Goal: Communication & Community: Answer question/provide support

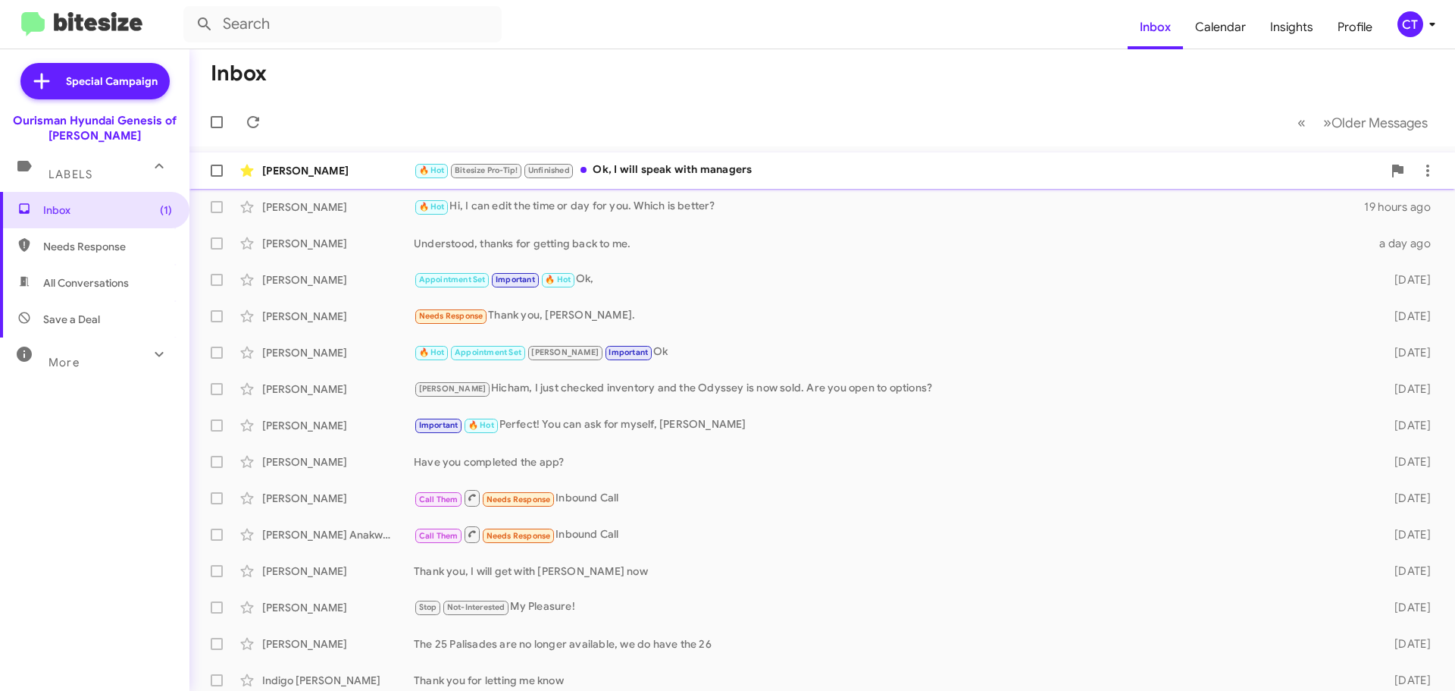
click at [700, 170] on div "🔥 Hot Bitesize Pro-Tip! Unfinished Ok, I will speak with managers" at bounding box center [898, 169] width 969 height 17
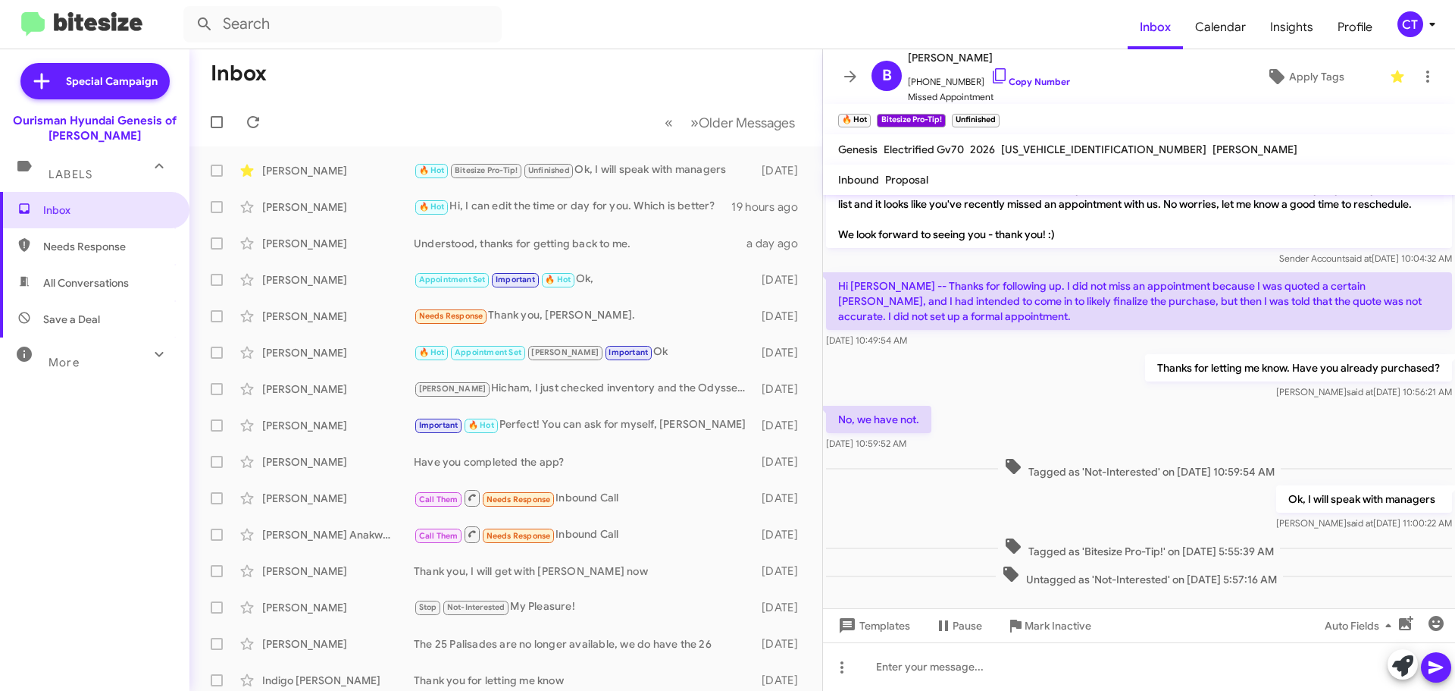
scroll to position [35, 0]
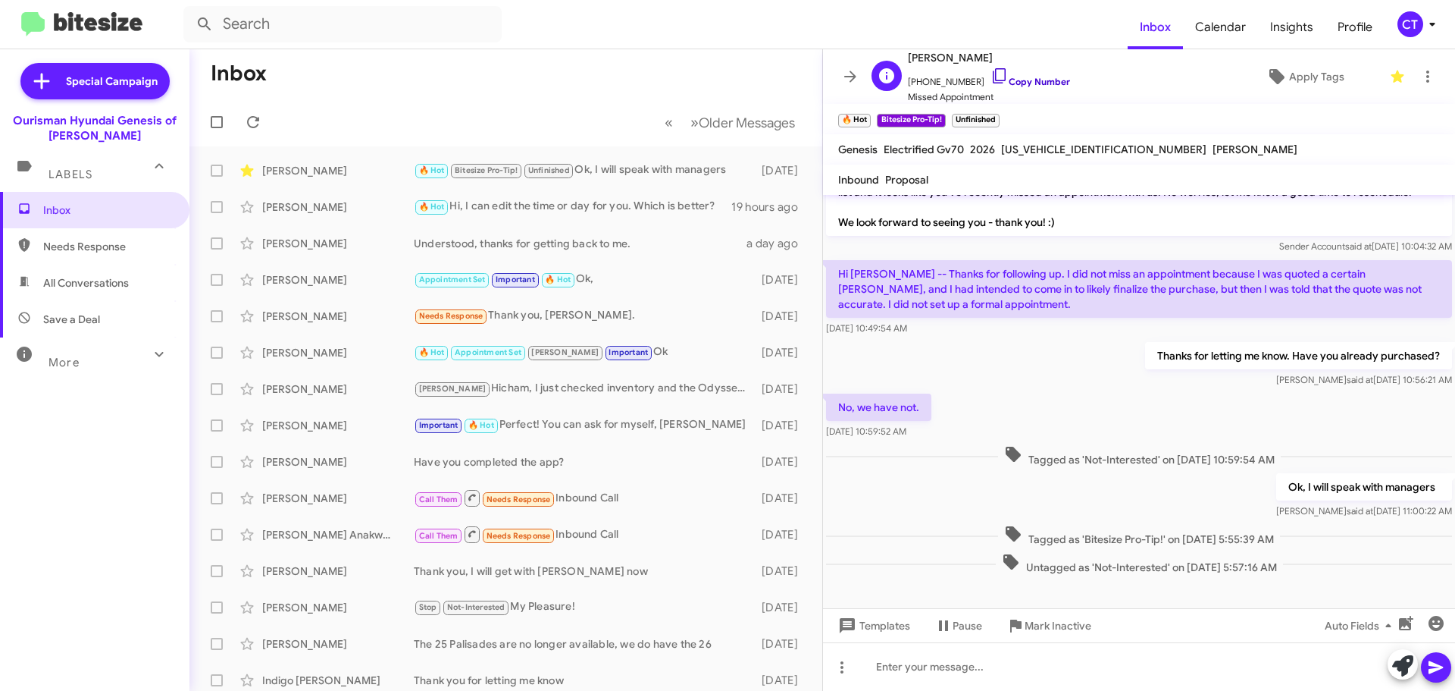
click at [993, 73] on icon at bounding box center [999, 75] width 13 height 15
click at [1426, 73] on icon at bounding box center [1427, 76] width 3 height 12
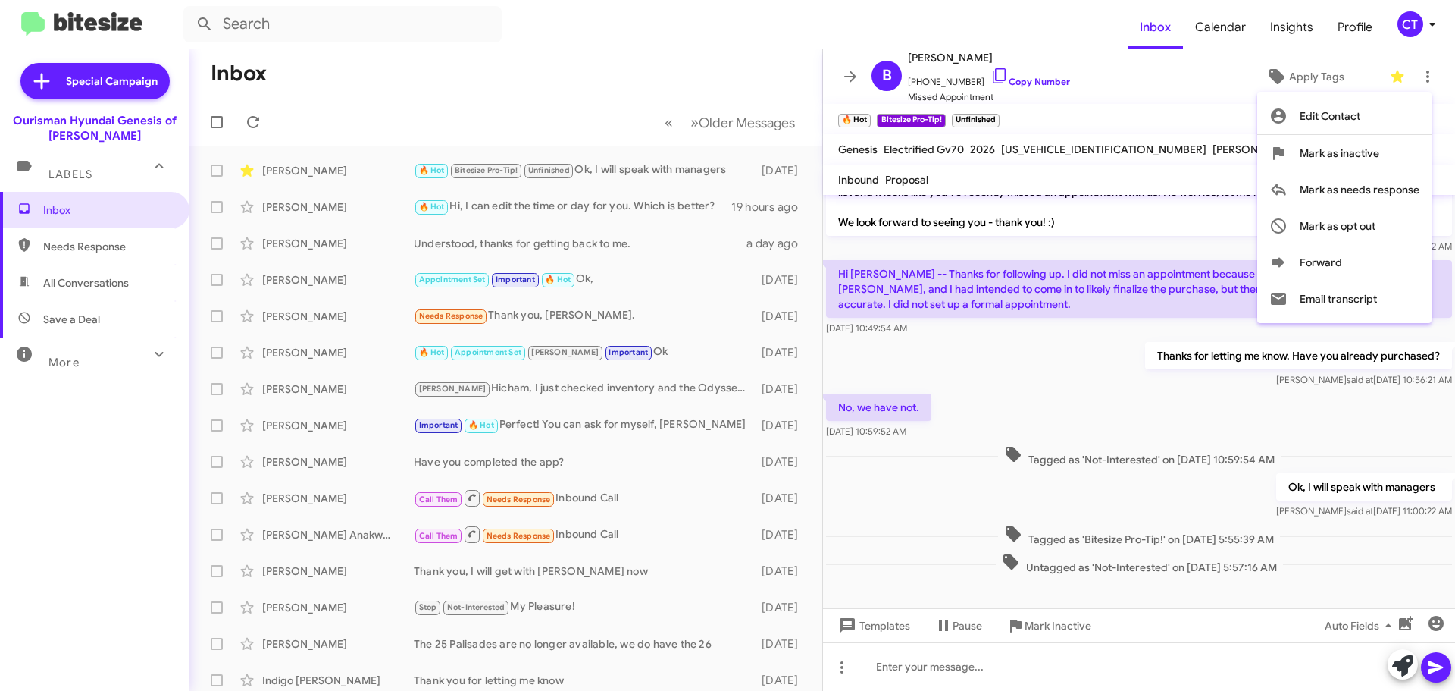
drag, startPoint x: 775, startPoint y: 34, endPoint x: 788, endPoint y: 23, distance: 16.1
click at [784, 23] on div at bounding box center [727, 345] width 1455 height 691
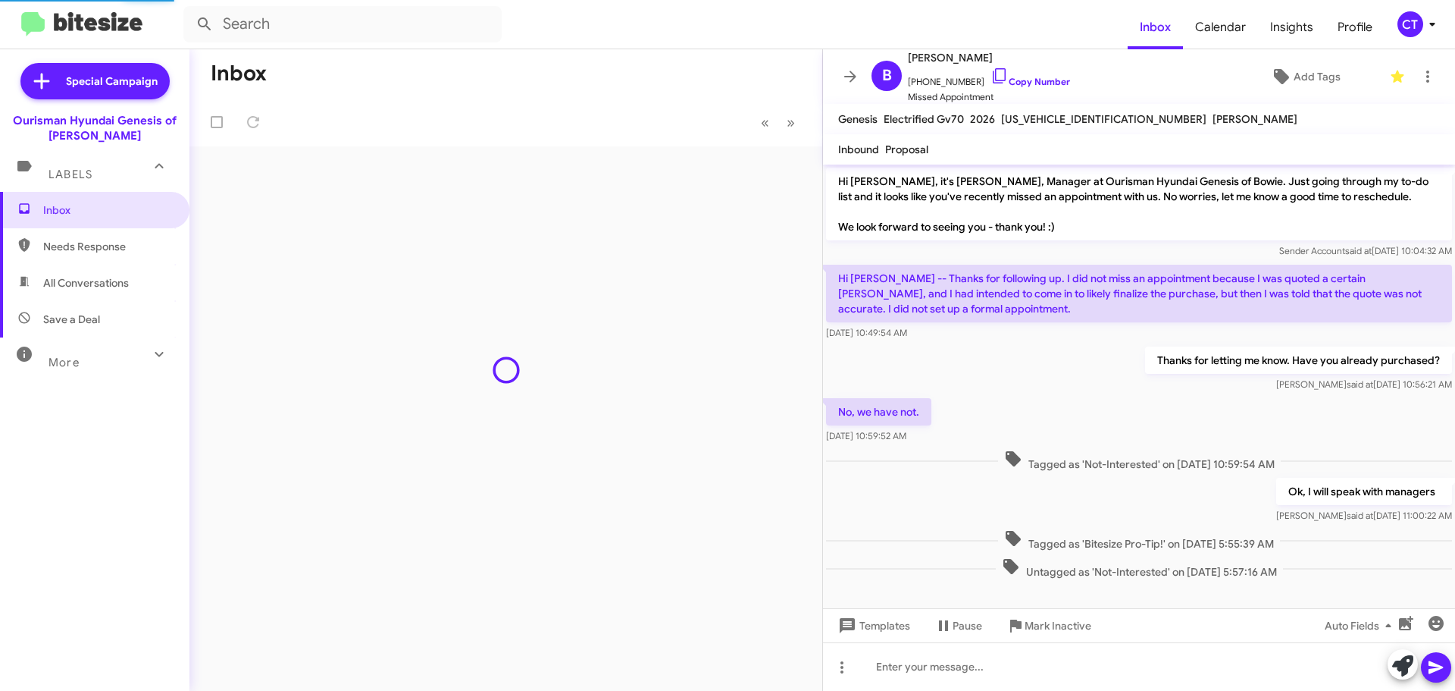
scroll to position [5, 0]
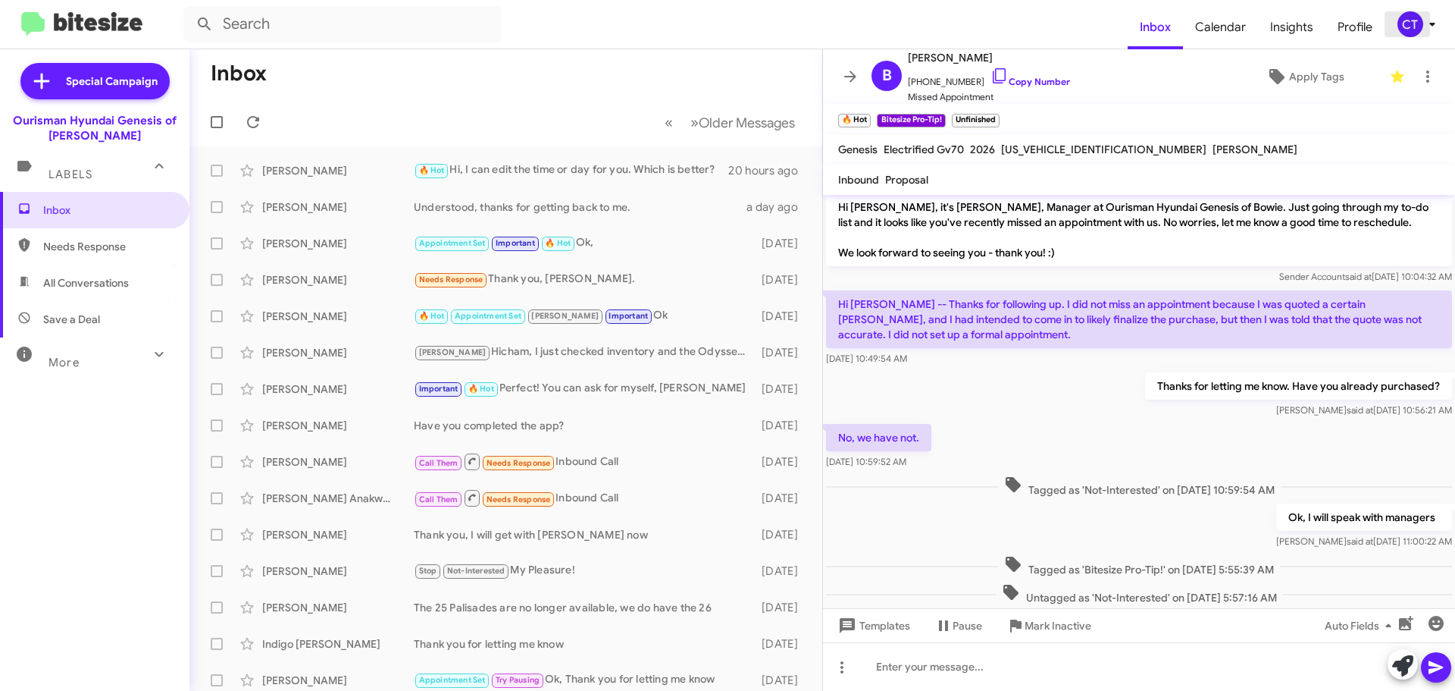
click at [1416, 27] on div "CT" at bounding box center [1411, 24] width 26 height 26
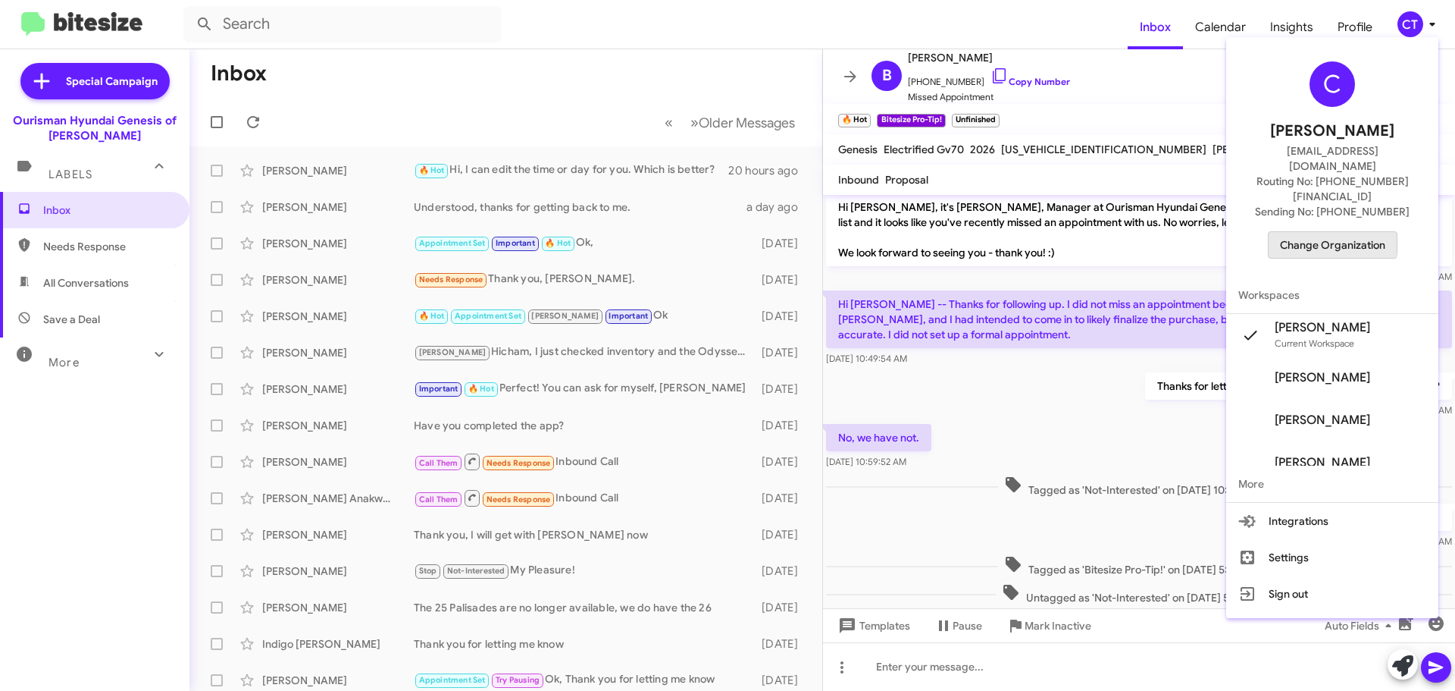
click at [1317, 232] on span "Change Organization" at bounding box center [1332, 245] width 105 height 26
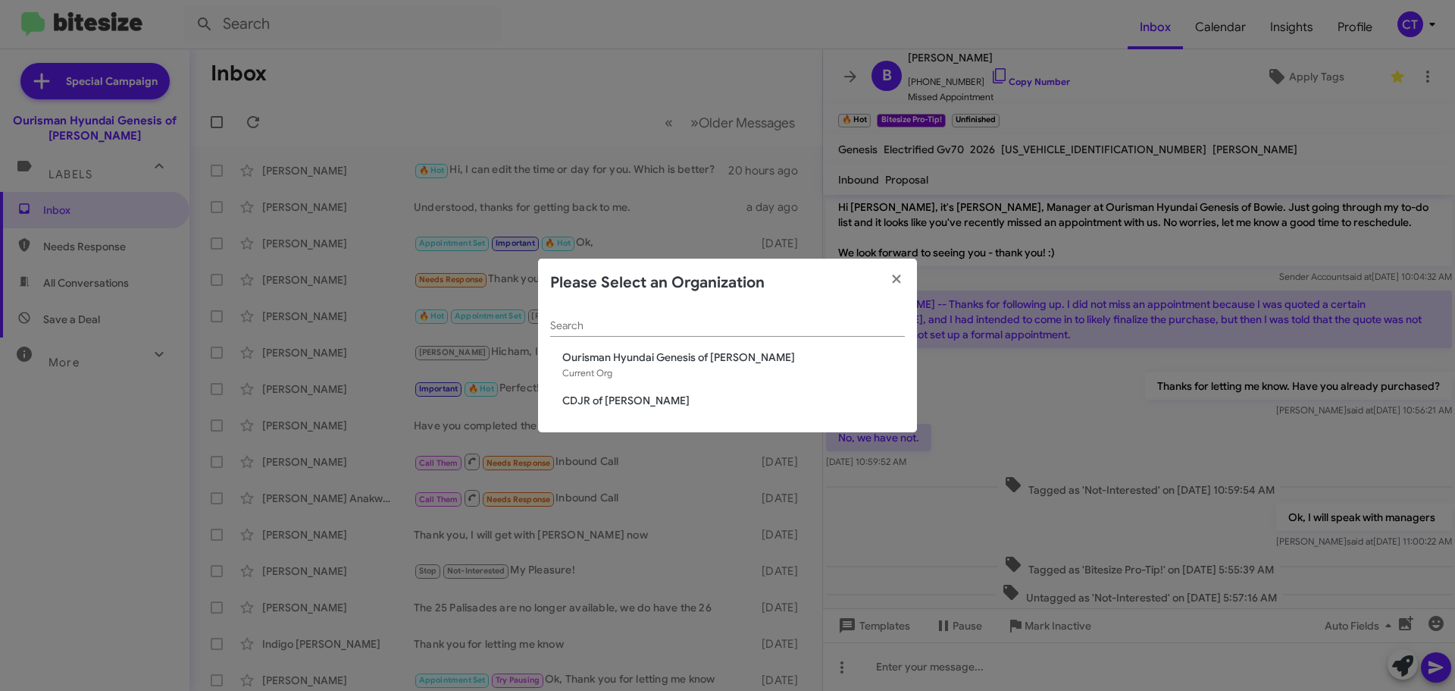
click at [609, 402] on span "CDJR of [PERSON_NAME]" at bounding box center [733, 400] width 343 height 15
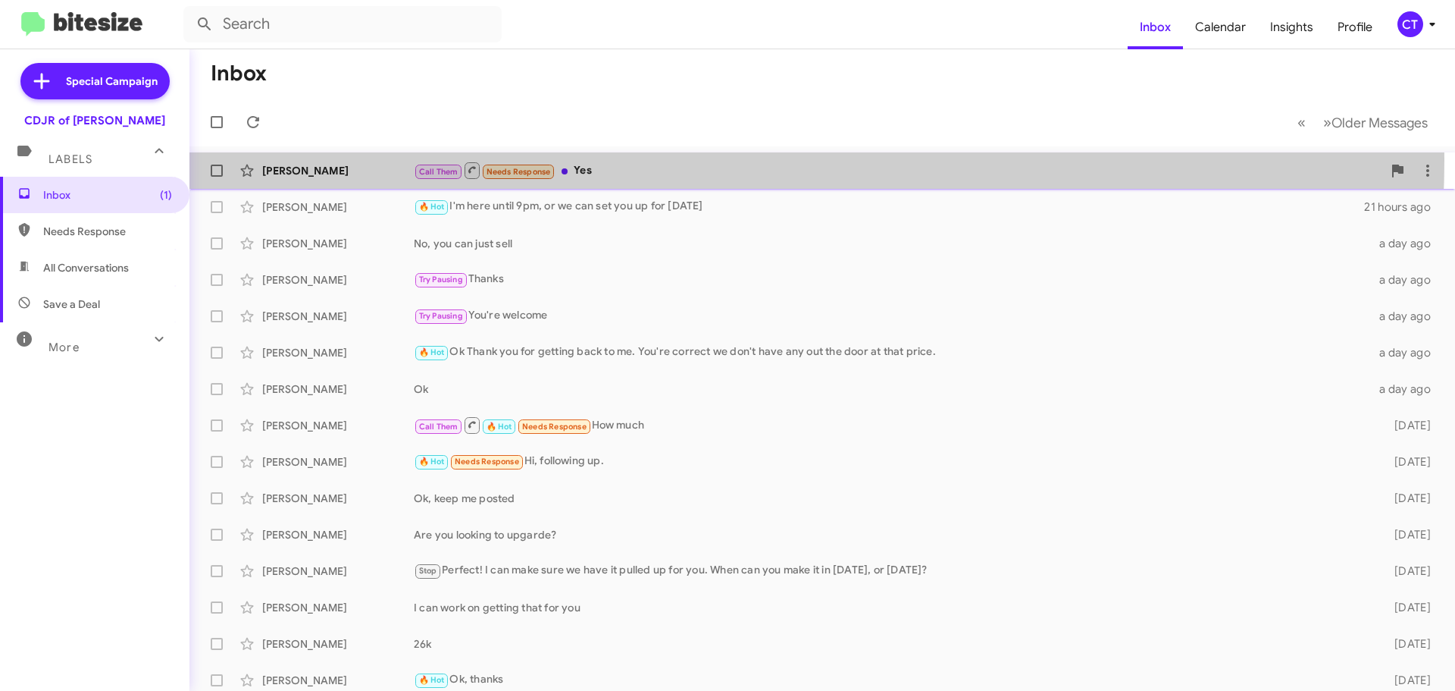
click at [652, 160] on div "[PERSON_NAME] Call Them Needs Response Yes 18 hours ago" at bounding box center [823, 170] width 1242 height 30
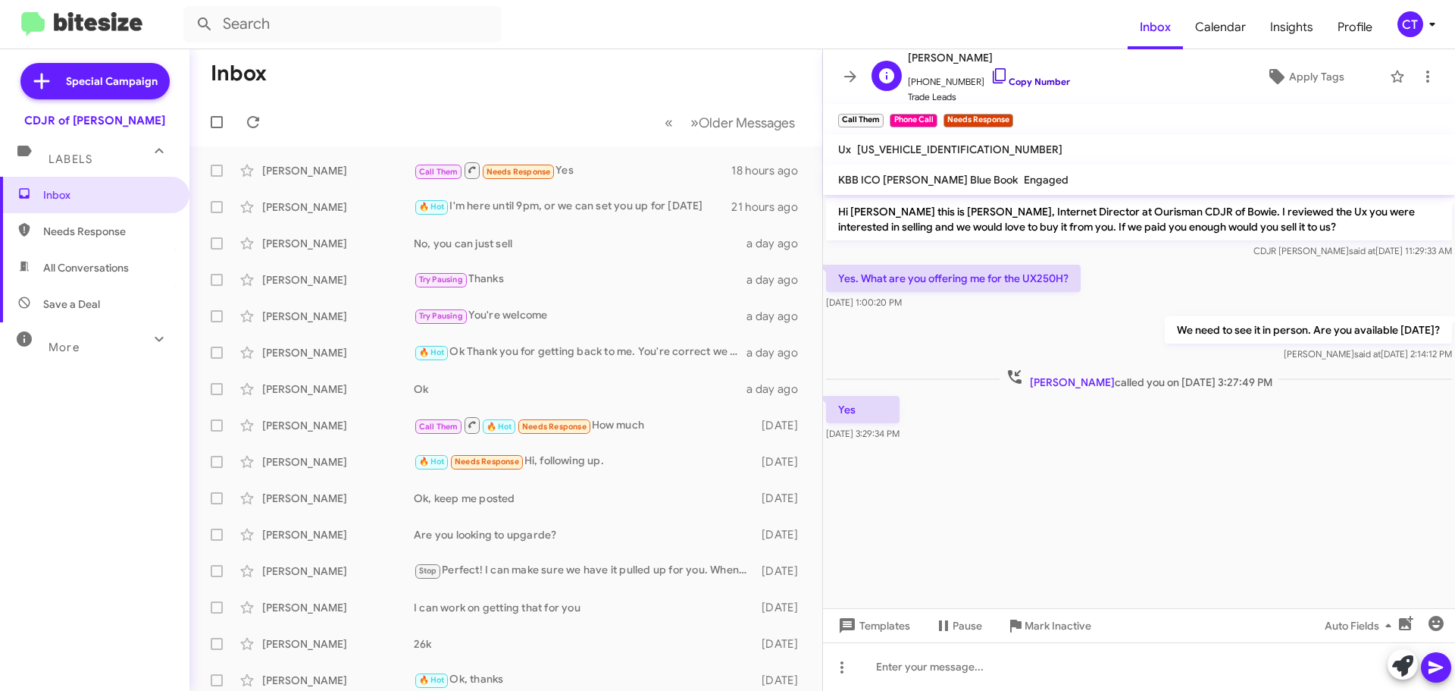
click at [991, 74] on icon at bounding box center [1000, 76] width 18 height 18
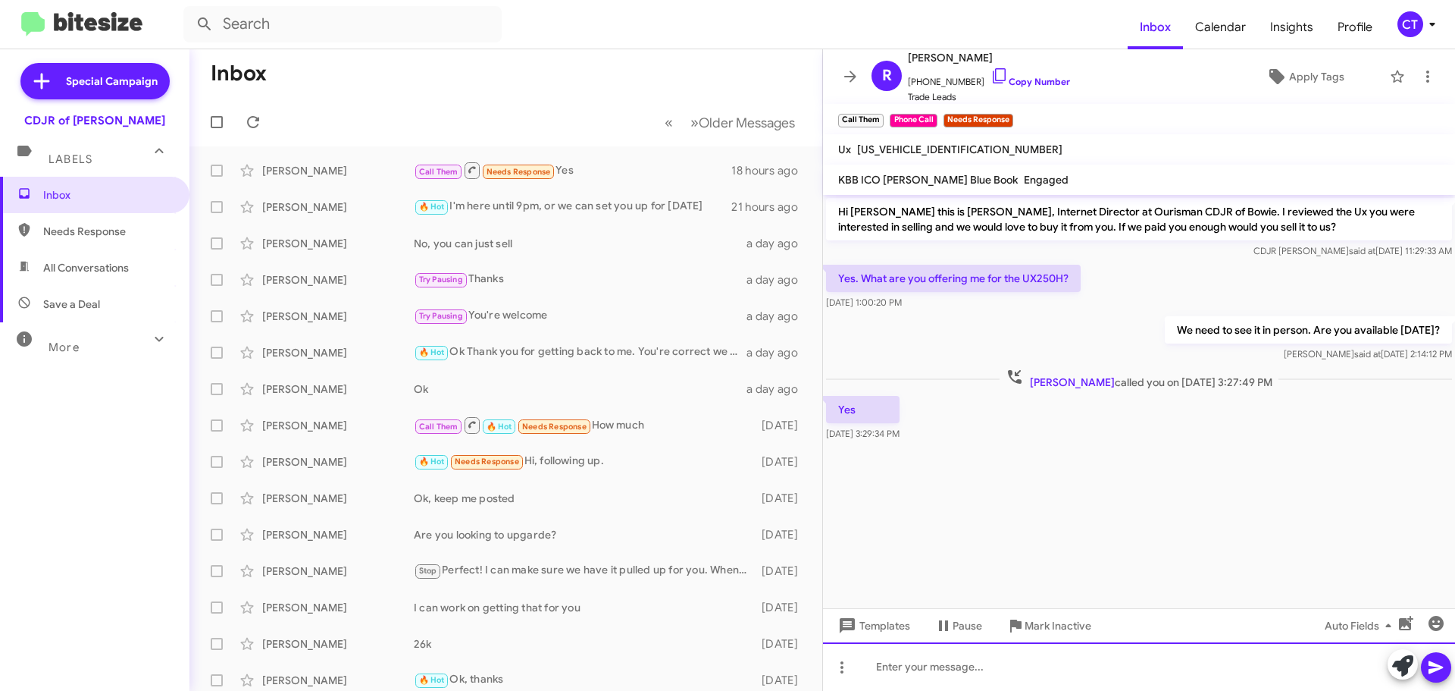
click at [925, 669] on div at bounding box center [1139, 666] width 632 height 49
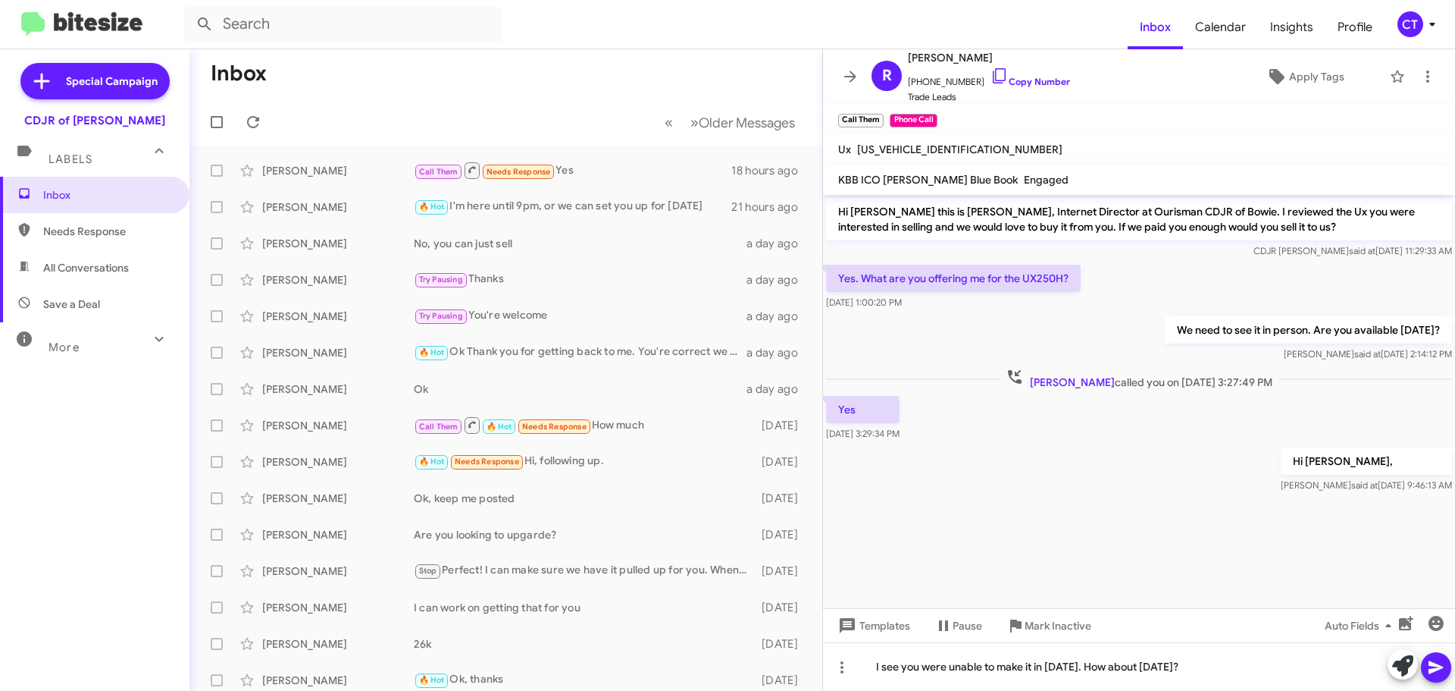
click at [1430, 672] on icon at bounding box center [1436, 667] width 14 height 13
